Goal: Check status

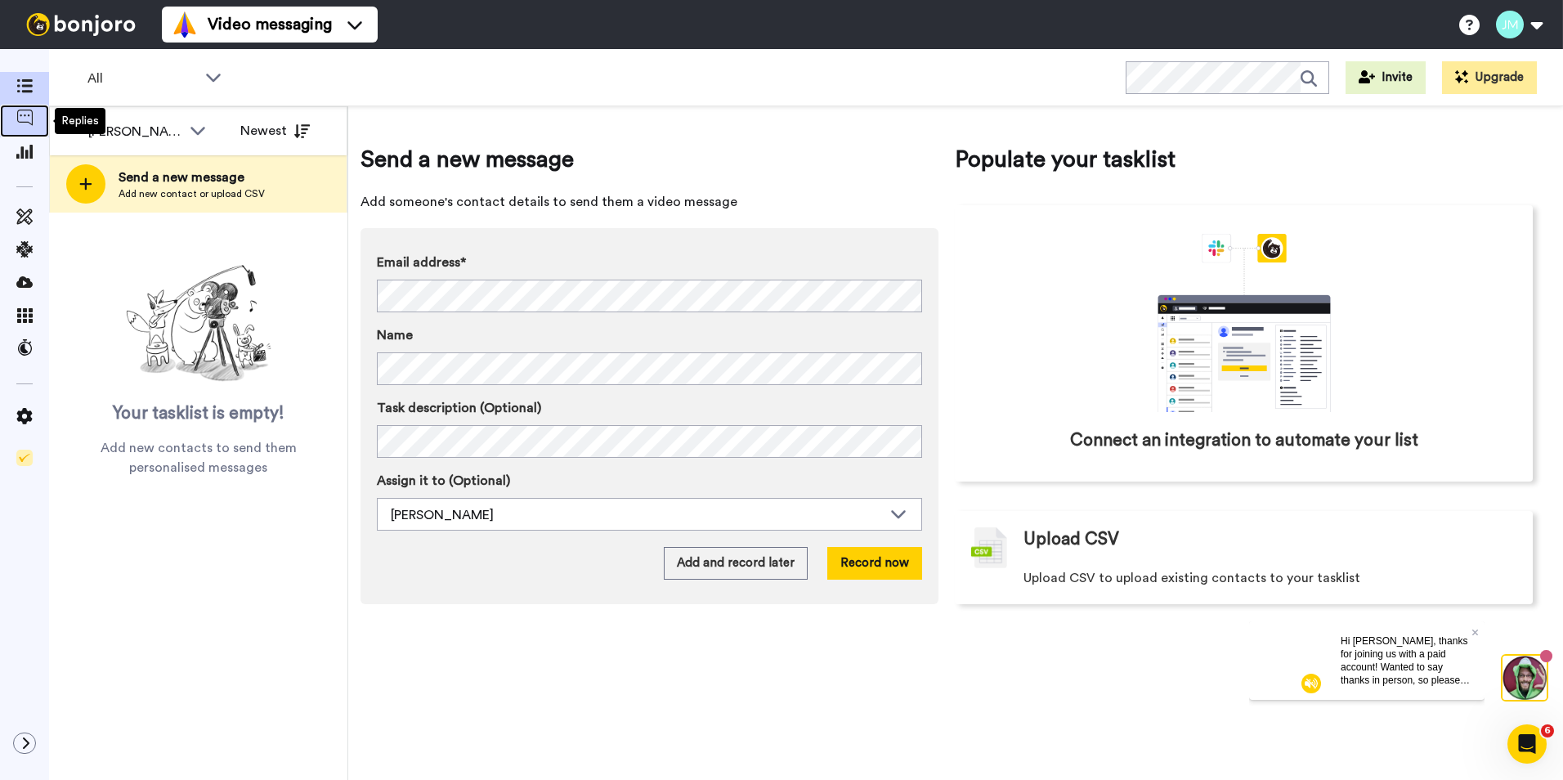
click at [11, 120] on span at bounding box center [24, 121] width 49 height 16
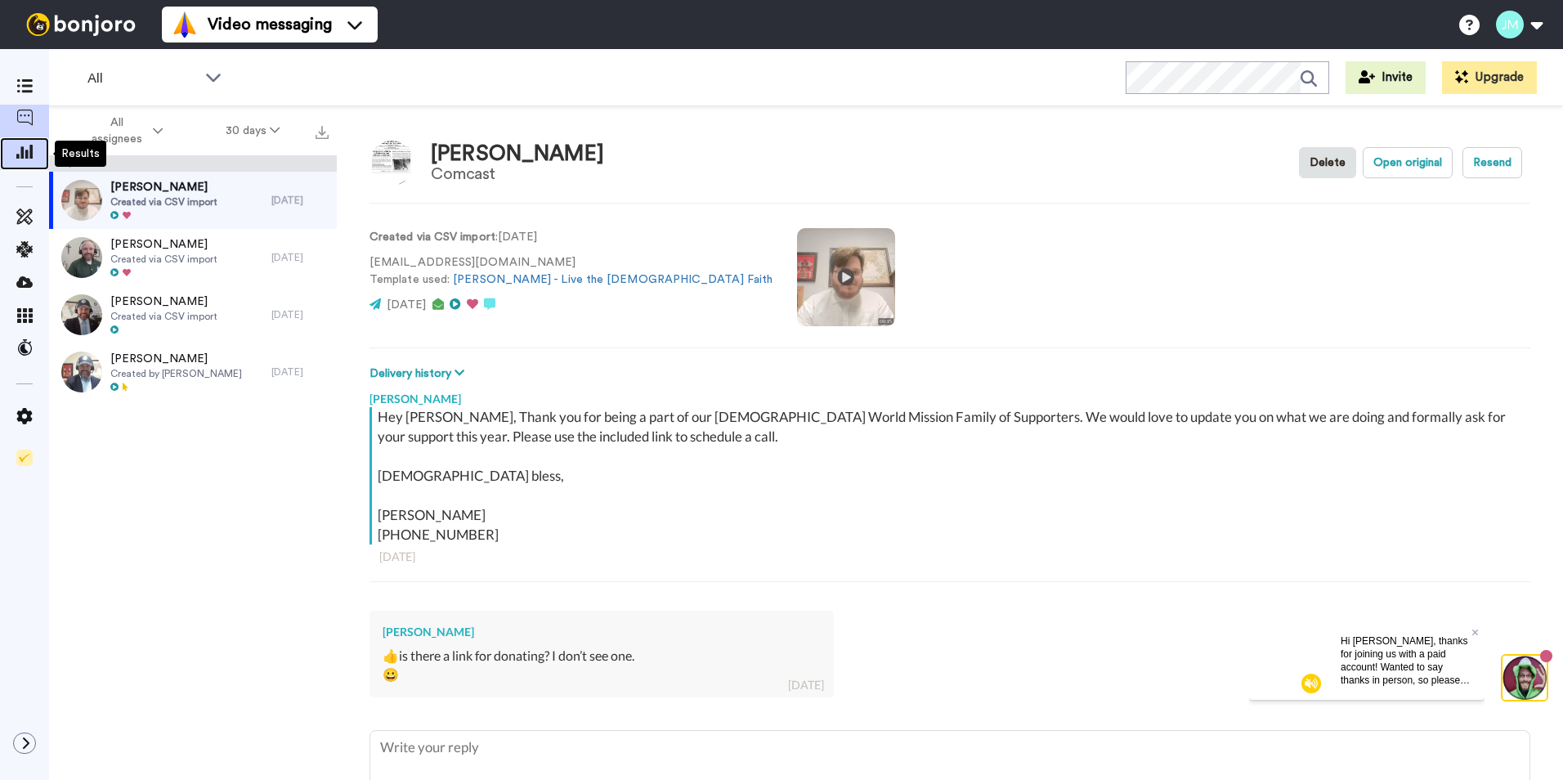
click at [34, 153] on span at bounding box center [24, 153] width 49 height 16
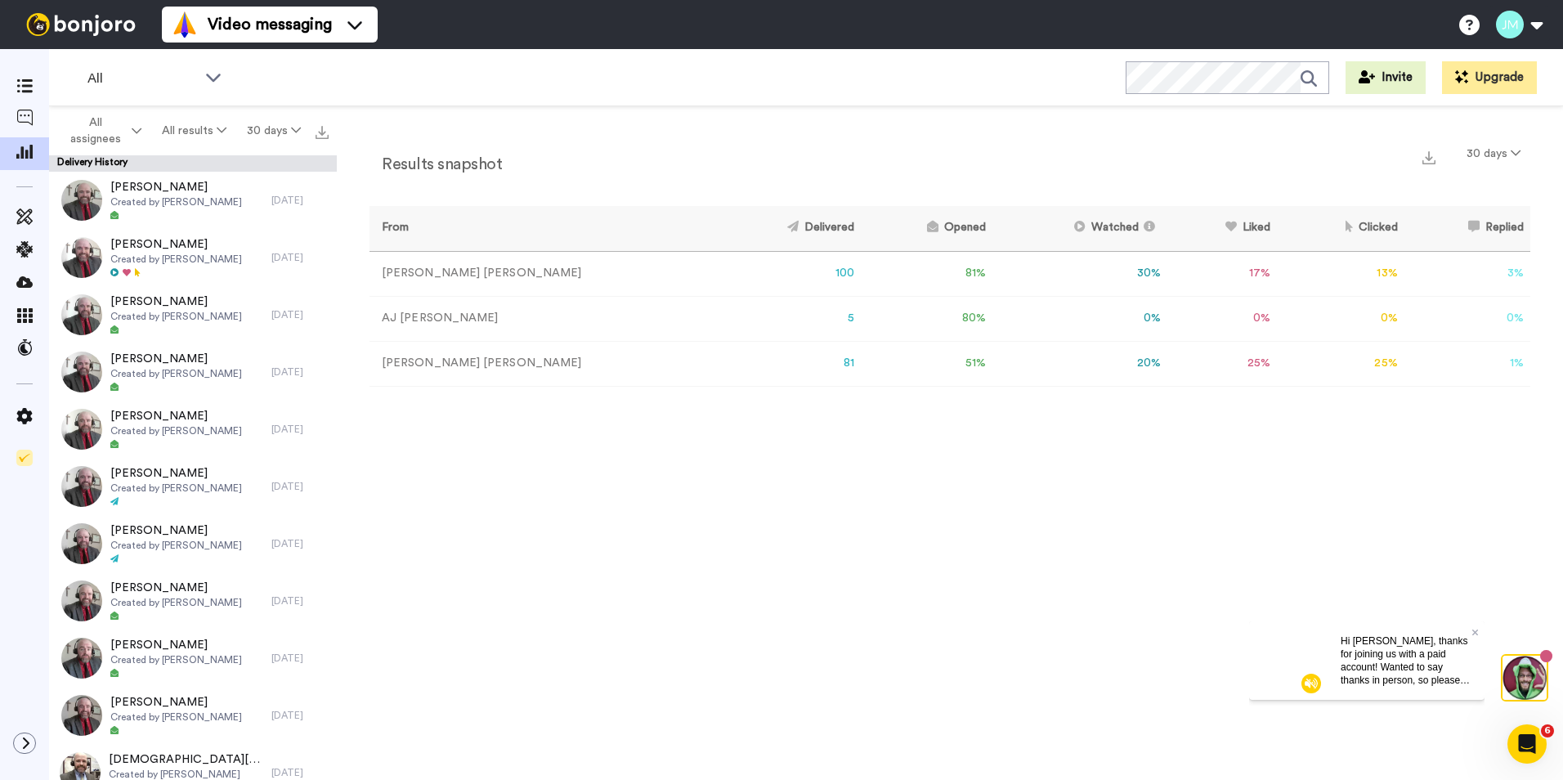
click at [692, 617] on div "Results snapshot 30 days From Delivered Opened Watched Liked Clicked Replied Fa…" at bounding box center [950, 447] width 1226 height 682
